Goal: Task Accomplishment & Management: Manage account settings

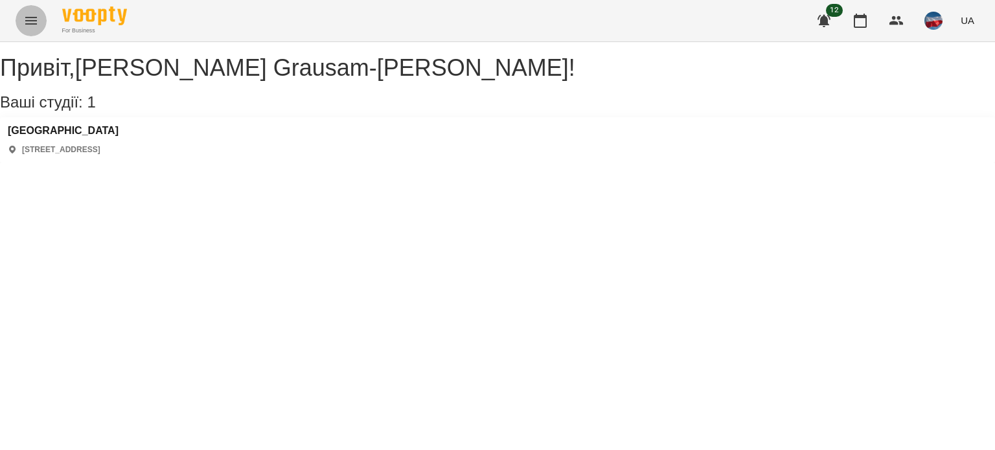
click at [27, 23] on icon "Menu" at bounding box center [31, 21] width 16 height 16
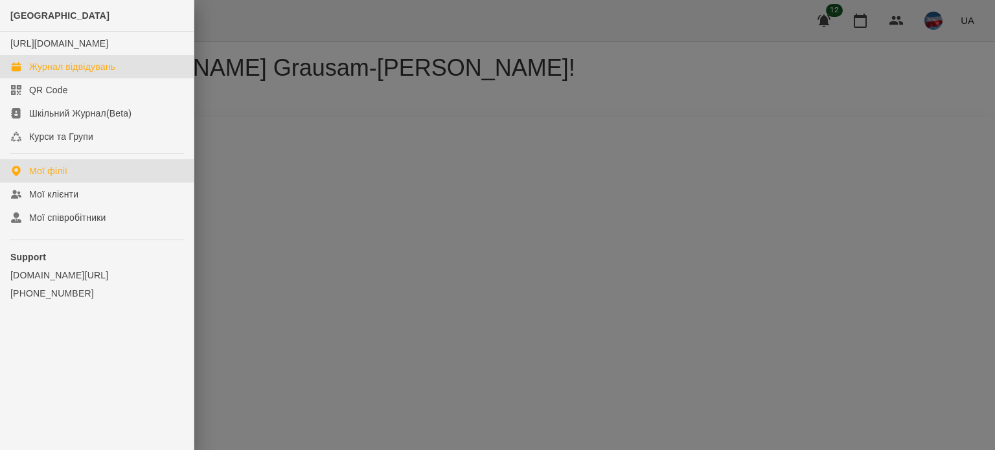
click at [70, 73] on div "Журнал відвідувань" at bounding box center [72, 66] width 86 height 13
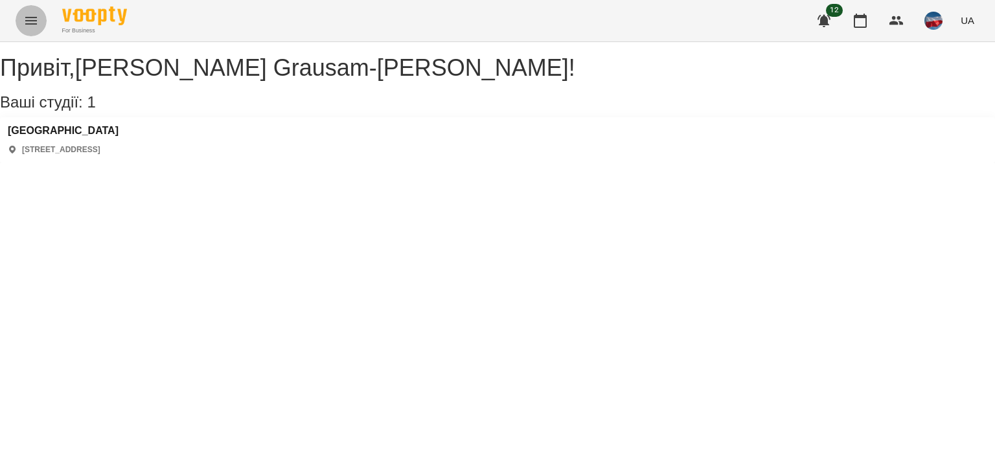
click at [27, 16] on icon "Menu" at bounding box center [31, 21] width 16 height 16
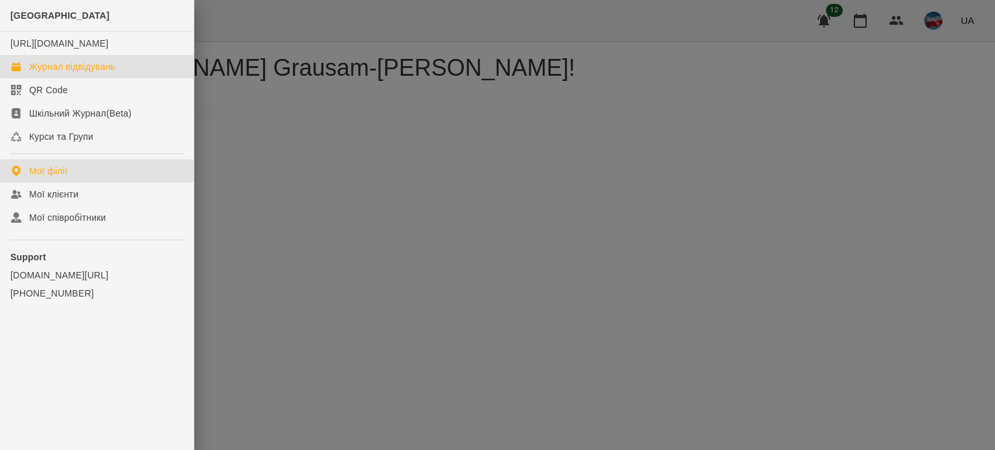
click at [32, 73] on div "Журнал відвідувань" at bounding box center [72, 66] width 86 height 13
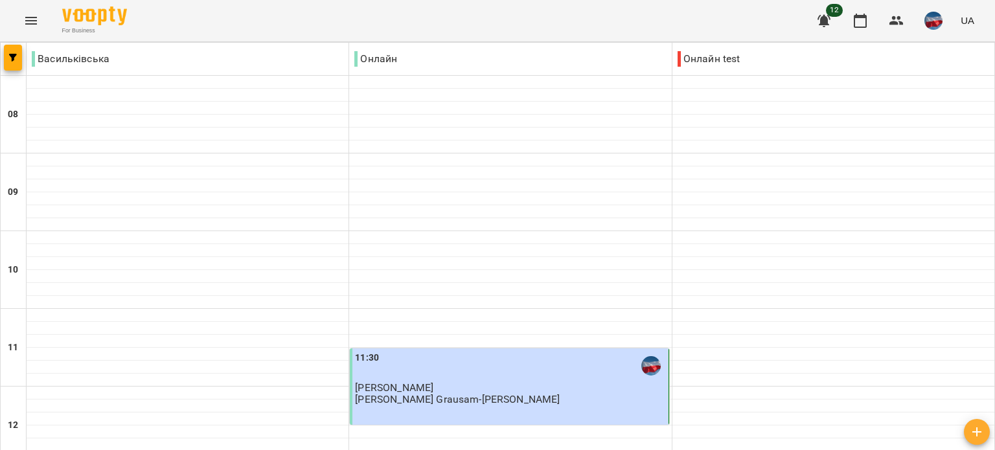
scroll to position [802, 0]
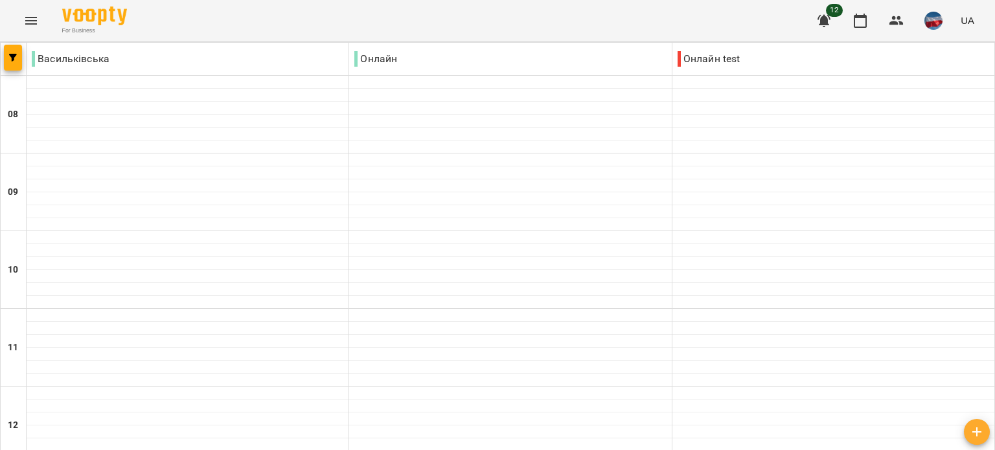
scroll to position [665, 0]
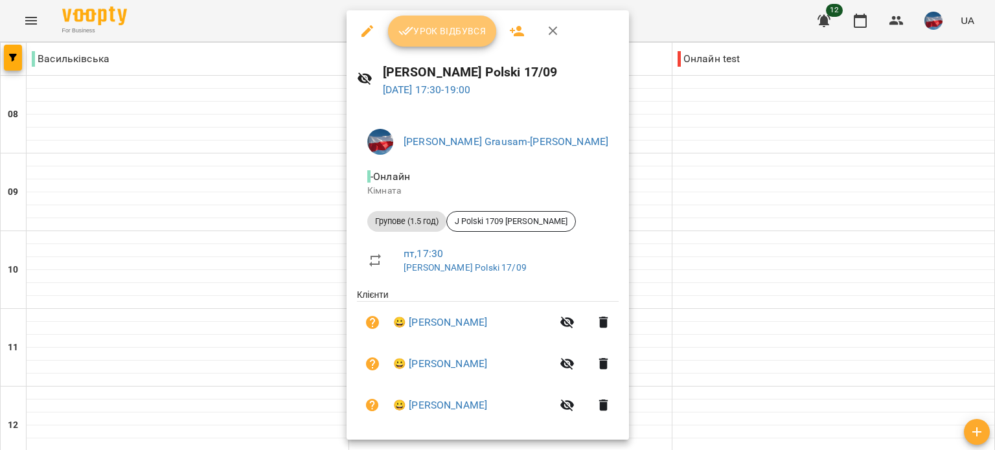
click at [430, 27] on span "Урок відбувся" at bounding box center [442, 31] width 88 height 16
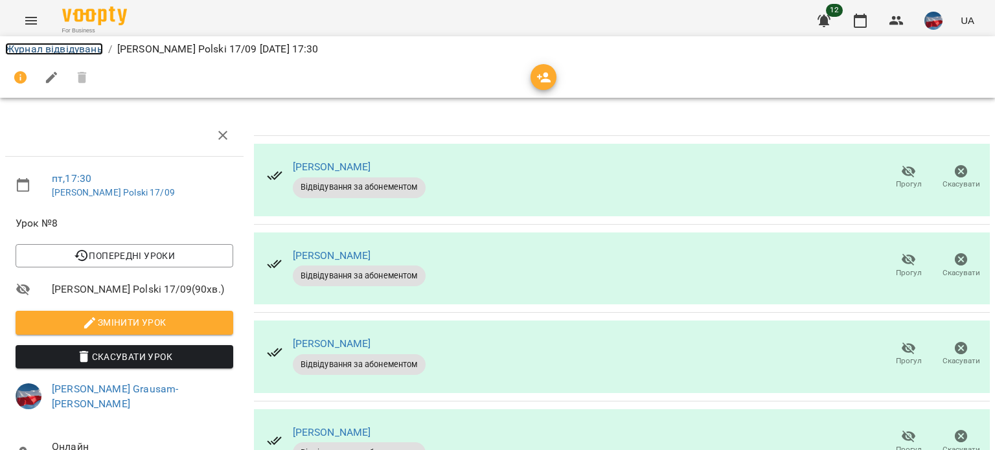
click at [58, 46] on link "Журнал відвідувань" at bounding box center [54, 49] width 98 height 12
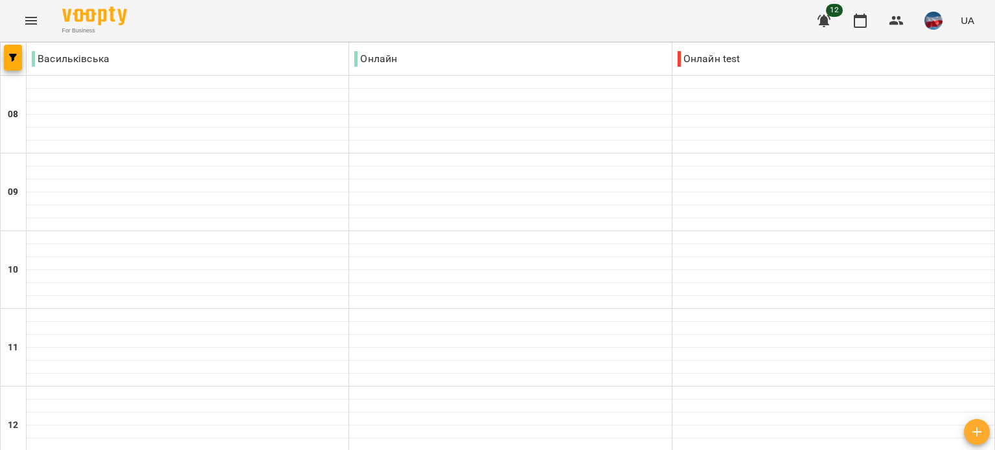
scroll to position [775, 0]
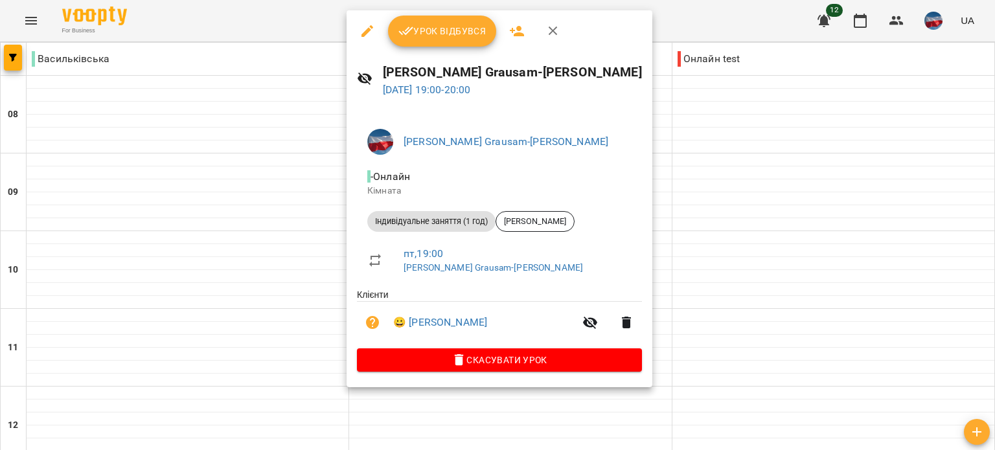
click at [257, 24] on div at bounding box center [497, 225] width 995 height 450
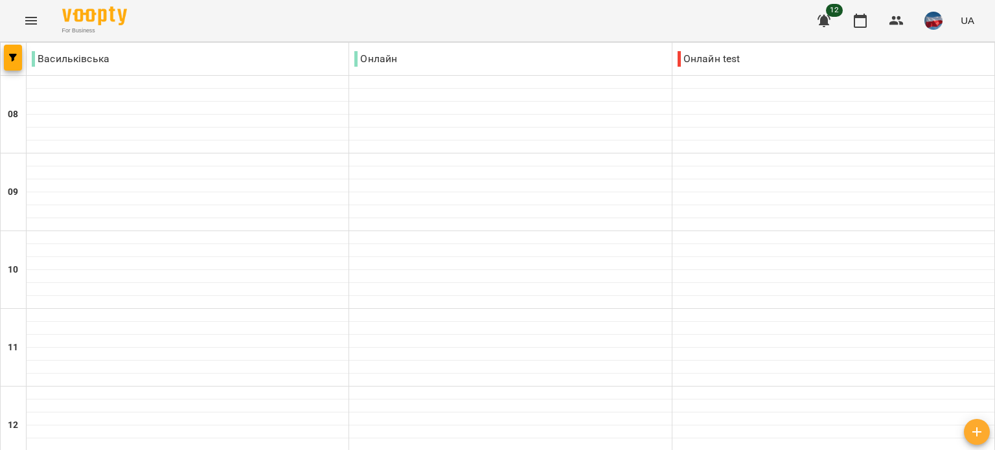
type input "**********"
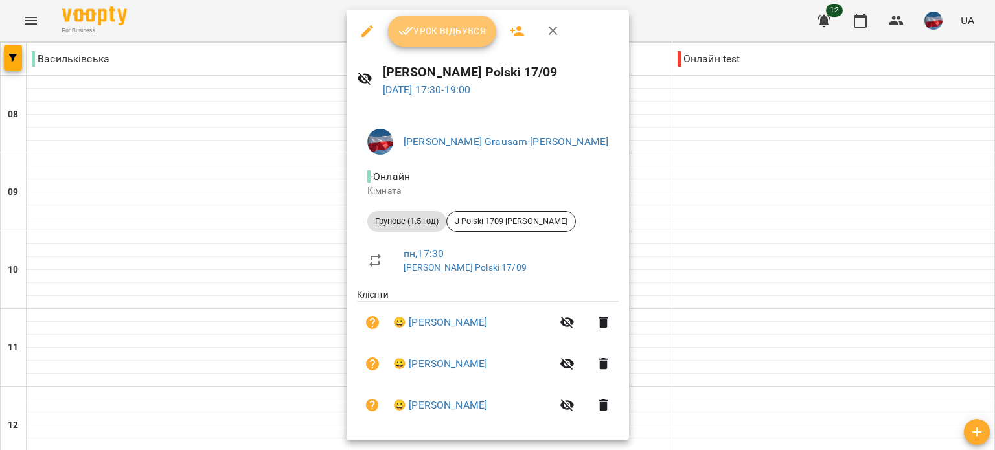
click at [421, 32] on span "Урок відбувся" at bounding box center [442, 31] width 88 height 16
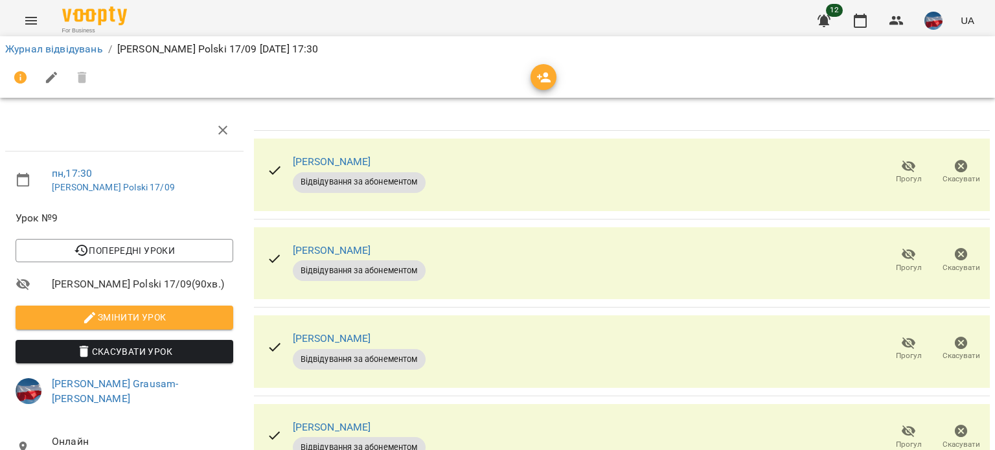
scroll to position [134, 0]
click at [901, 424] on icon "button" at bounding box center [909, 432] width 16 height 16
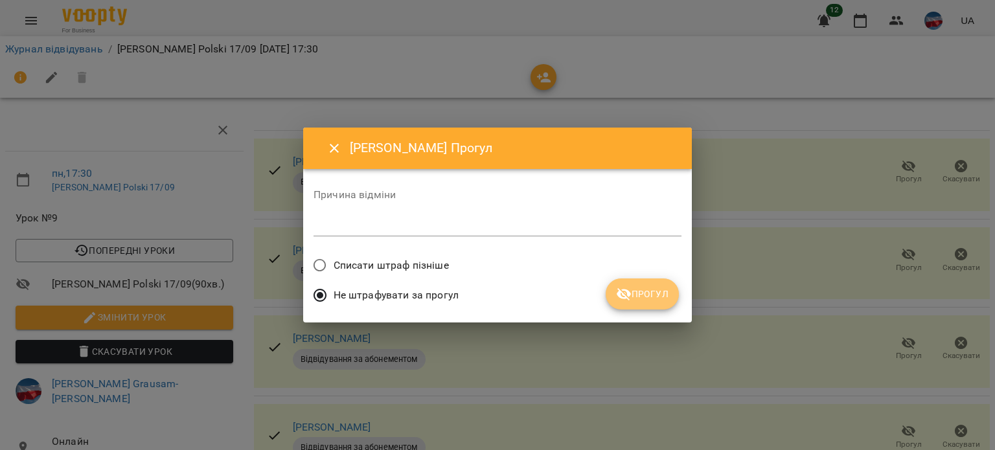
click at [655, 288] on span "Прогул" at bounding box center [642, 294] width 52 height 16
